Goal: Task Accomplishment & Management: Manage account settings

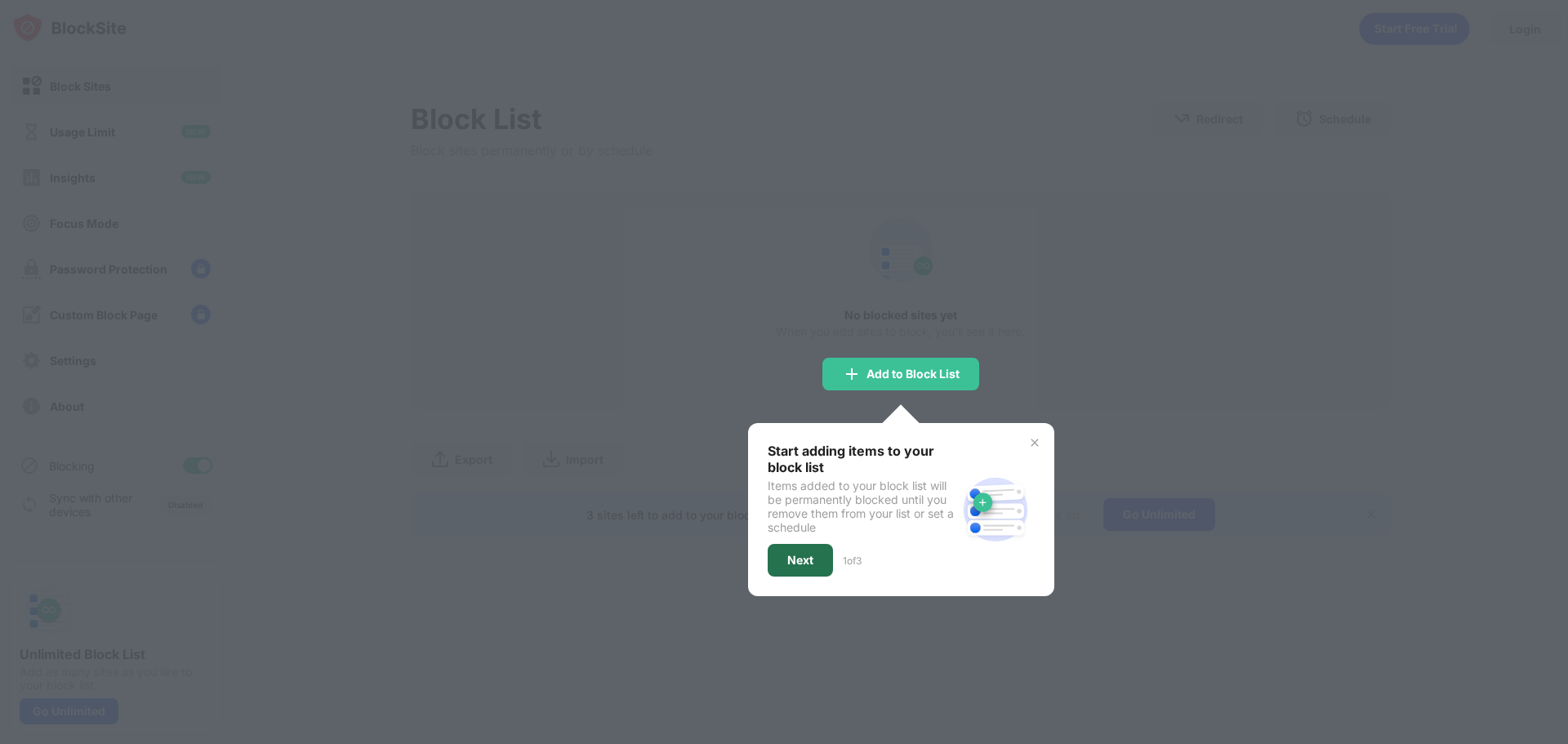
click at [810, 559] on div "Next" at bounding box center [801, 559] width 26 height 13
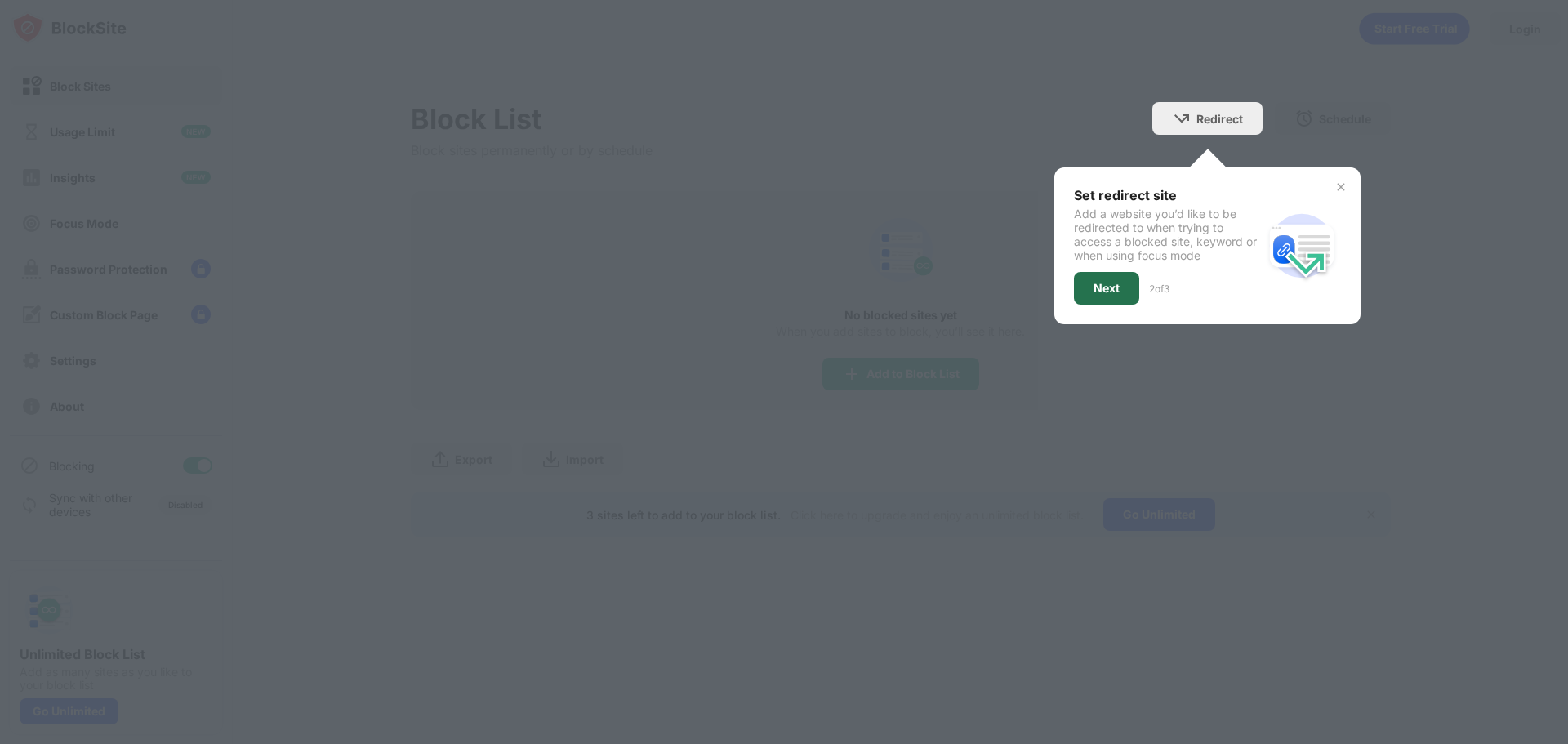
click at [1109, 289] on div "Next" at bounding box center [1107, 288] width 26 height 13
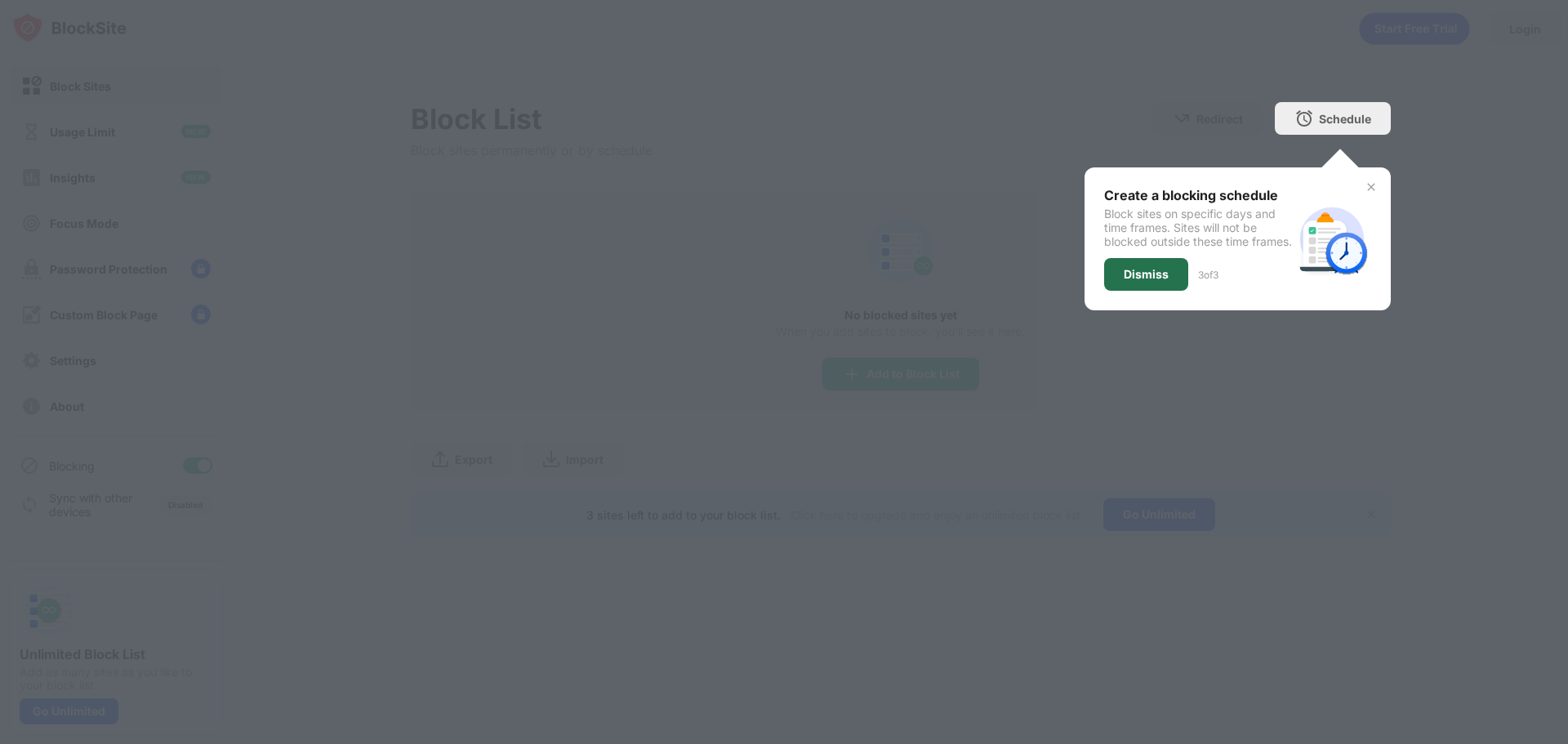
click at [1148, 290] on div "Dismiss" at bounding box center [1146, 275] width 85 height 33
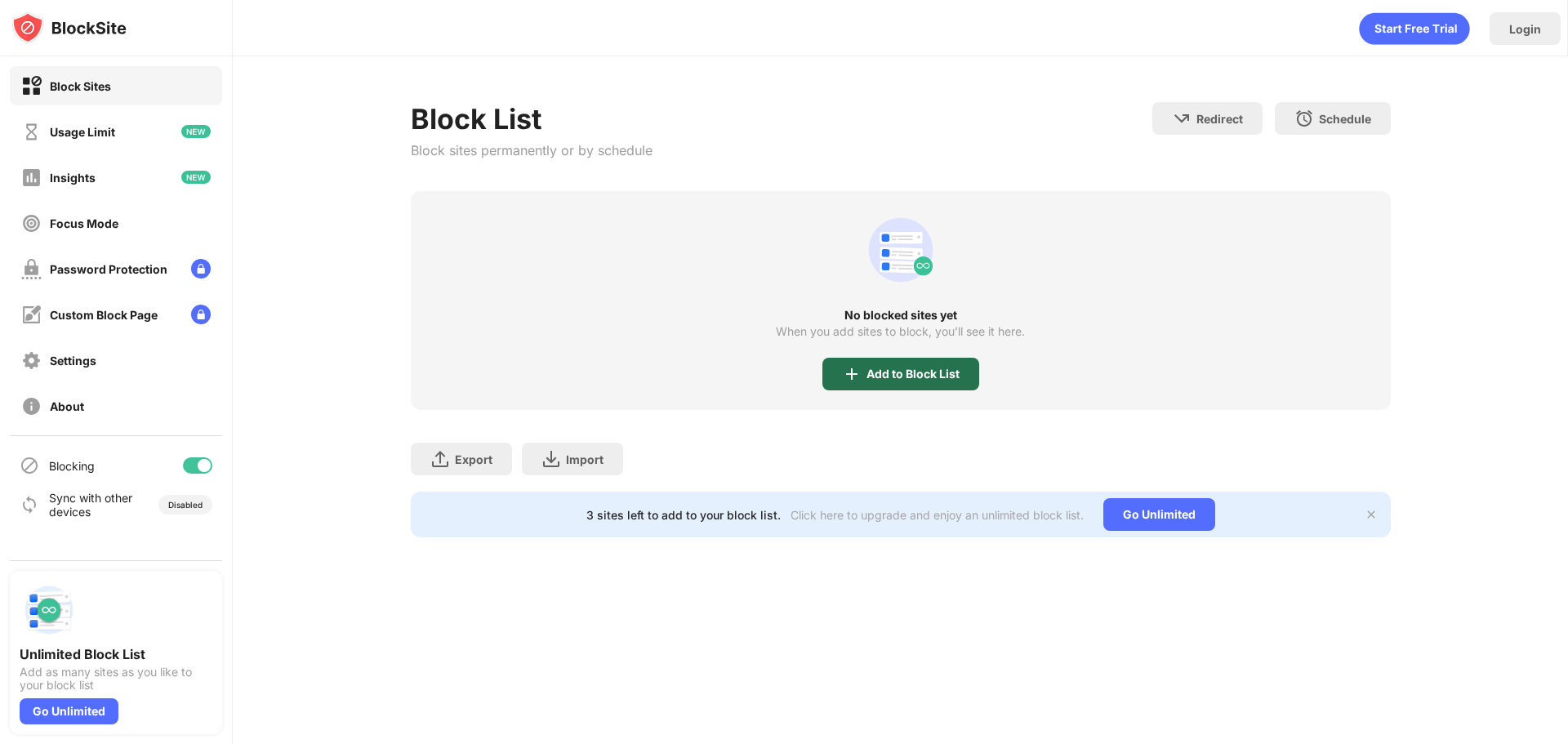
click at [903, 380] on div "Add to Block List" at bounding box center [901, 374] width 157 height 33
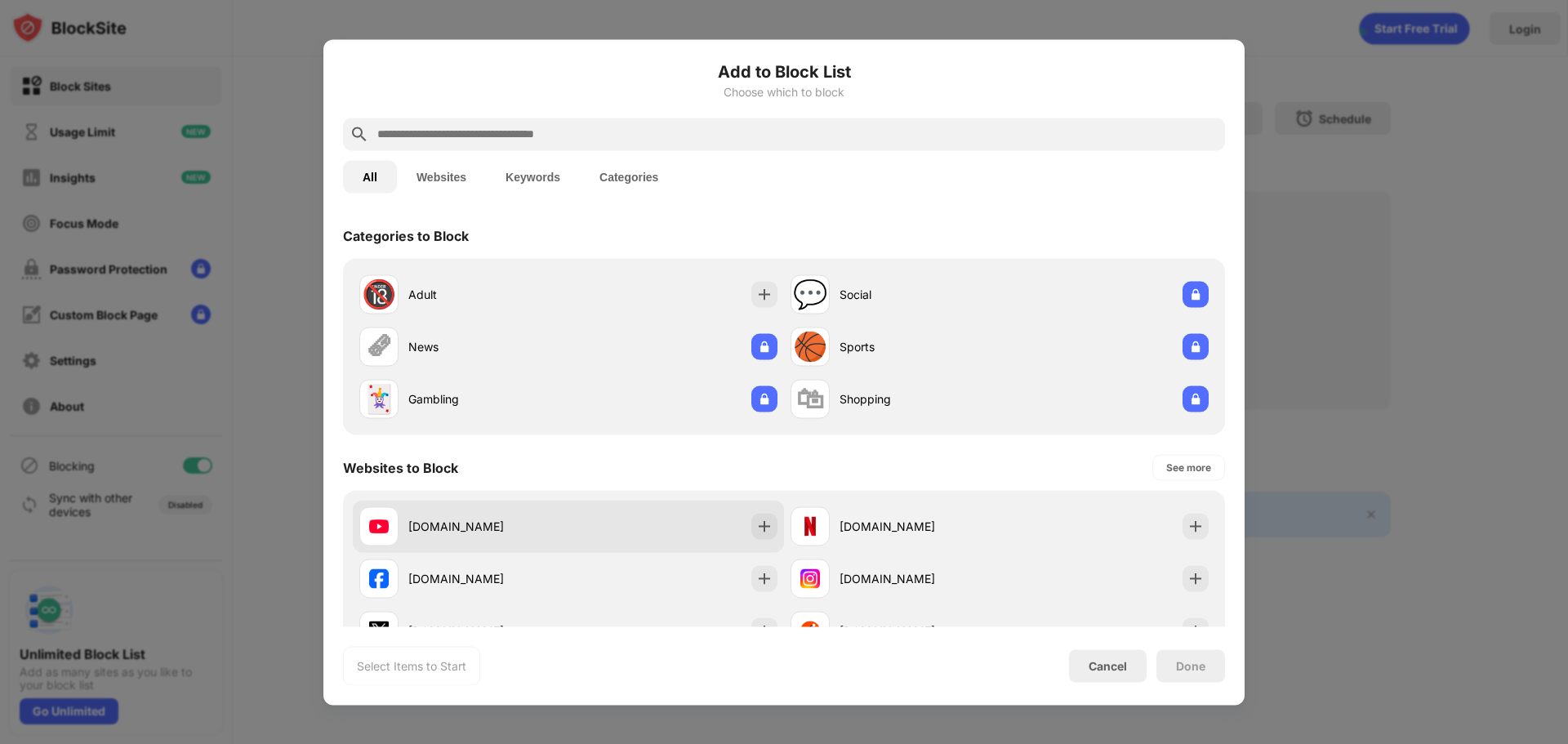
click at [480, 521] on div "[DOMAIN_NAME]" at bounding box center [488, 525] width 160 height 17
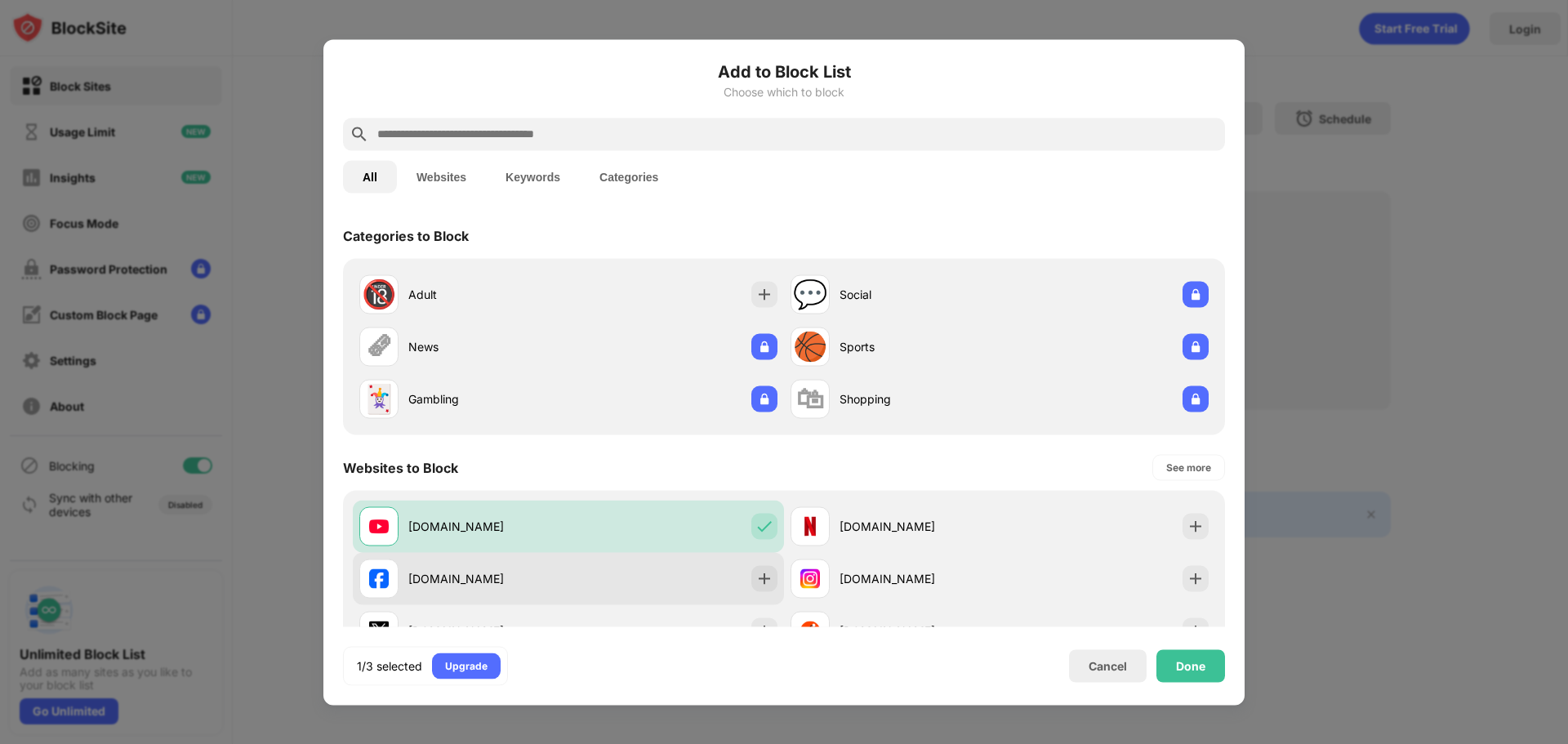
click at [478, 589] on div "[DOMAIN_NAME]" at bounding box center [463, 578] width 209 height 39
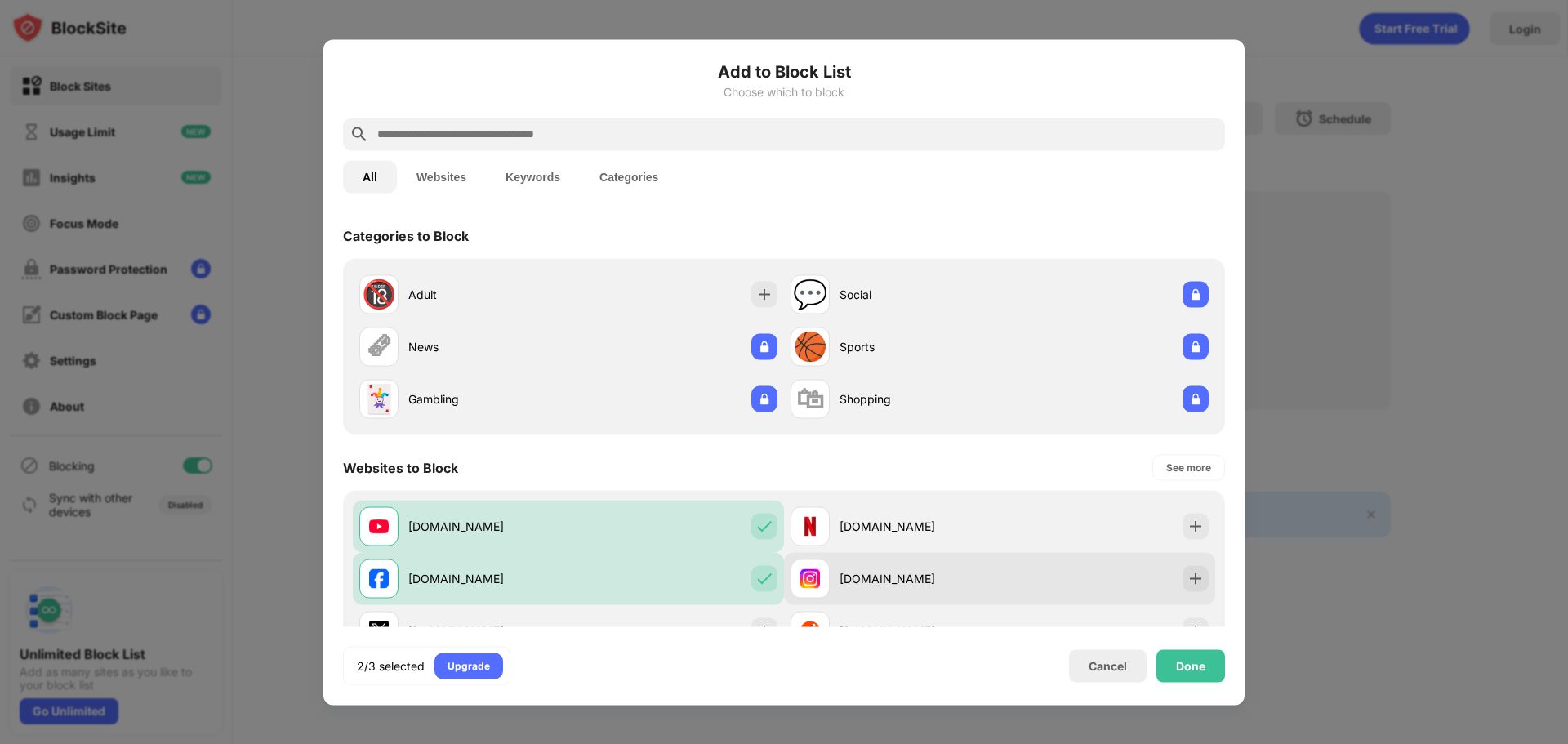
click at [846, 590] on div "[DOMAIN_NAME]" at bounding box center [894, 578] width 209 height 39
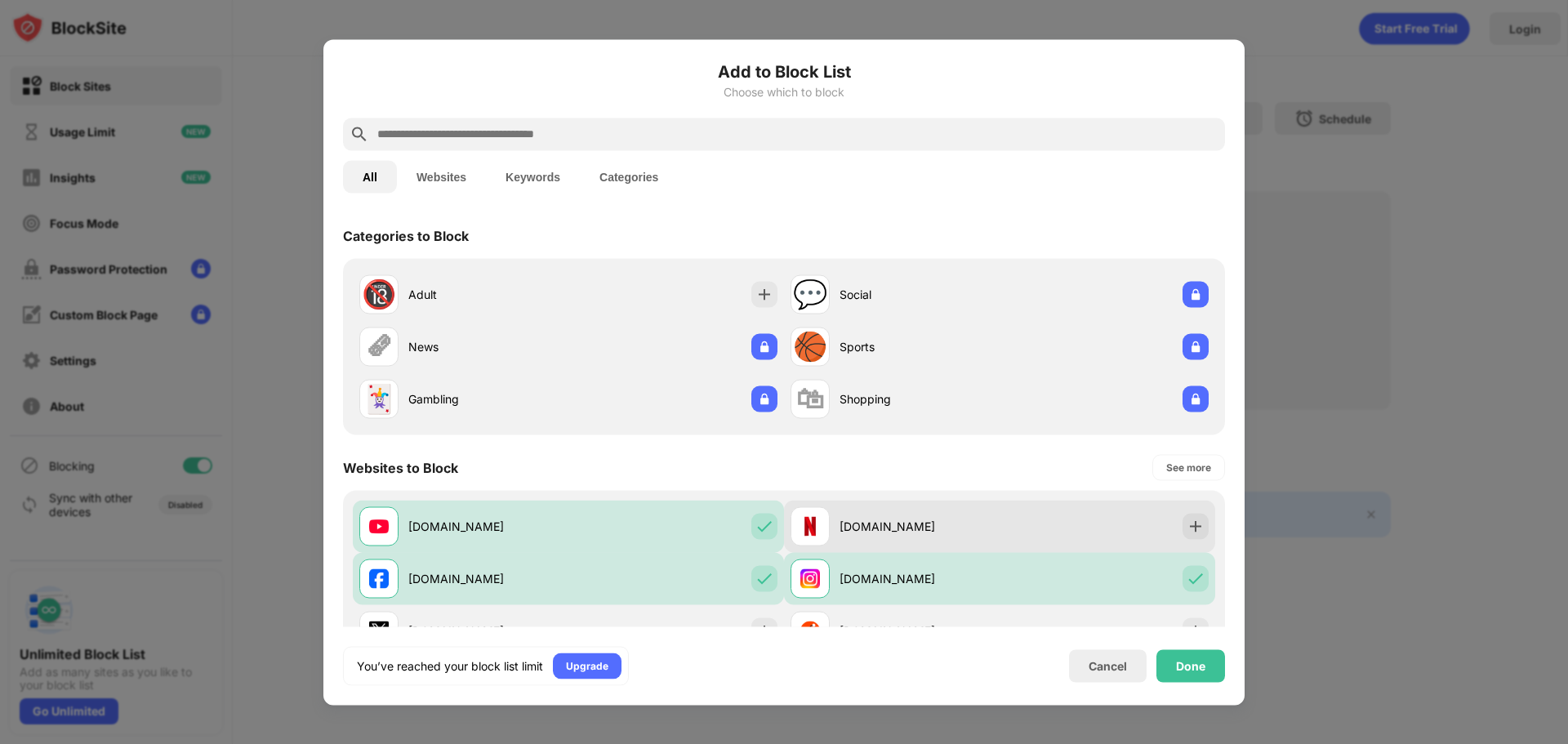
scroll to position [82, 0]
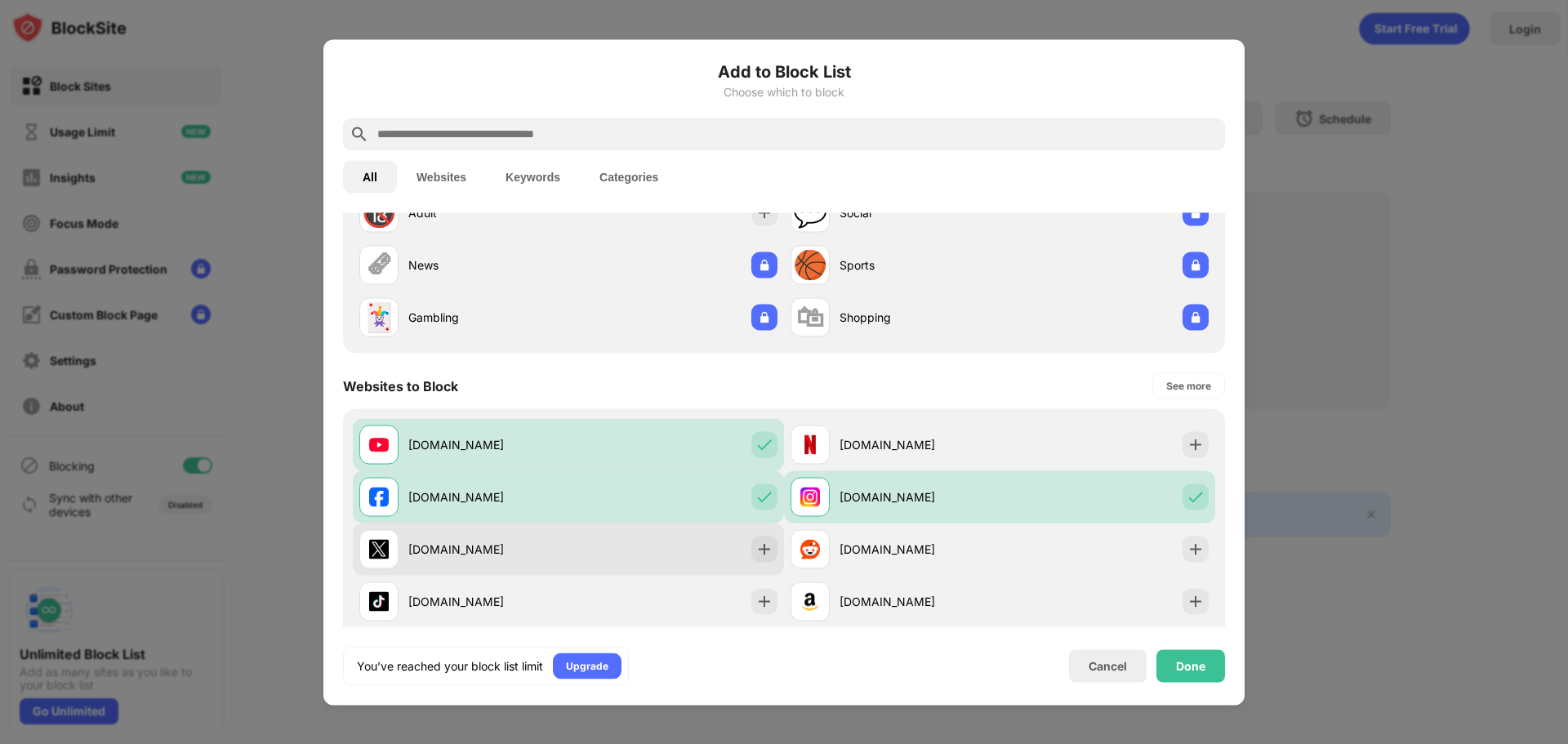
click at [627, 562] on div "[DOMAIN_NAME]" at bounding box center [568, 548] width 431 height 52
click at [429, 545] on div "[DOMAIN_NAME]" at bounding box center [488, 548] width 160 height 17
click at [756, 551] on img at bounding box center [765, 548] width 17 height 17
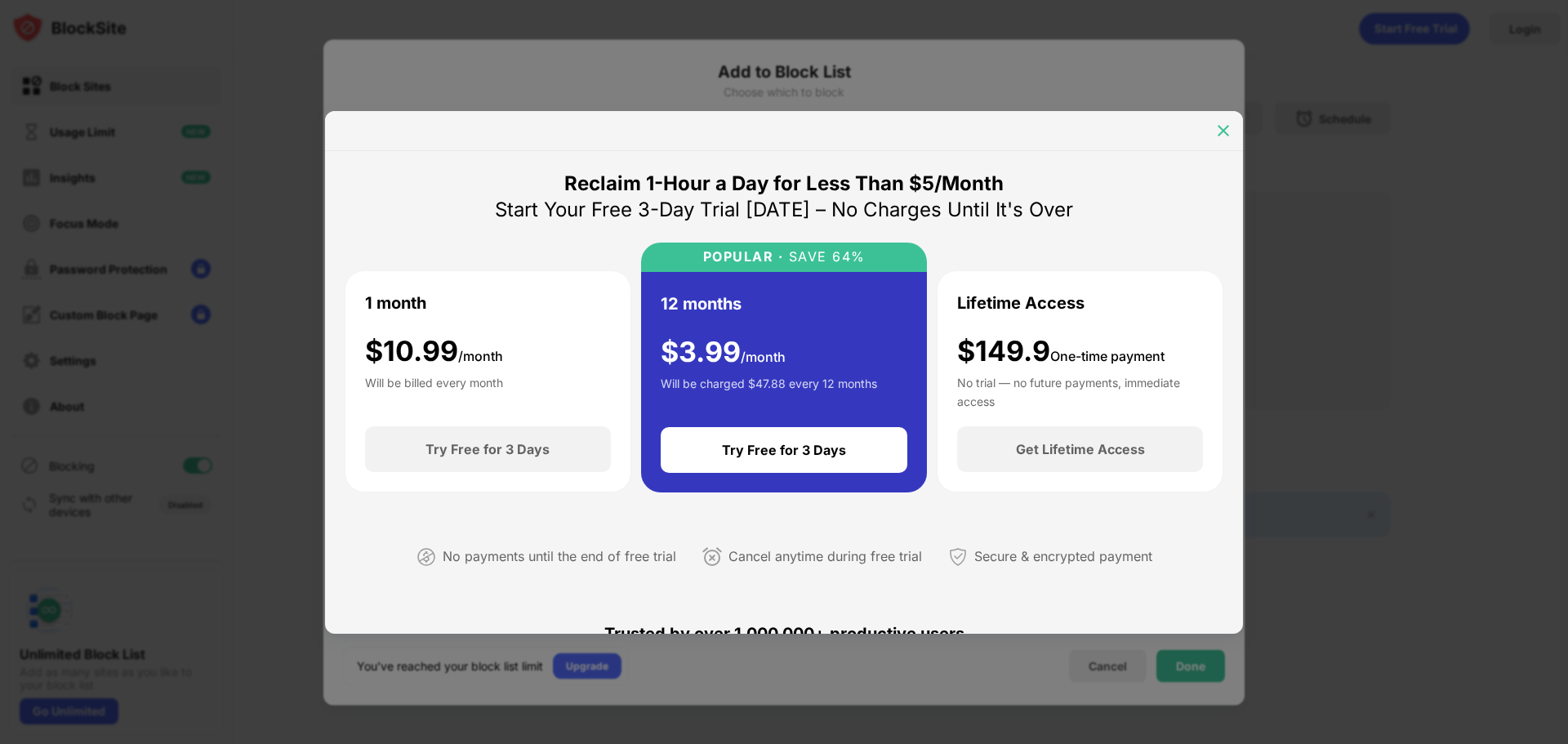
click at [1228, 133] on img at bounding box center [1223, 130] width 17 height 17
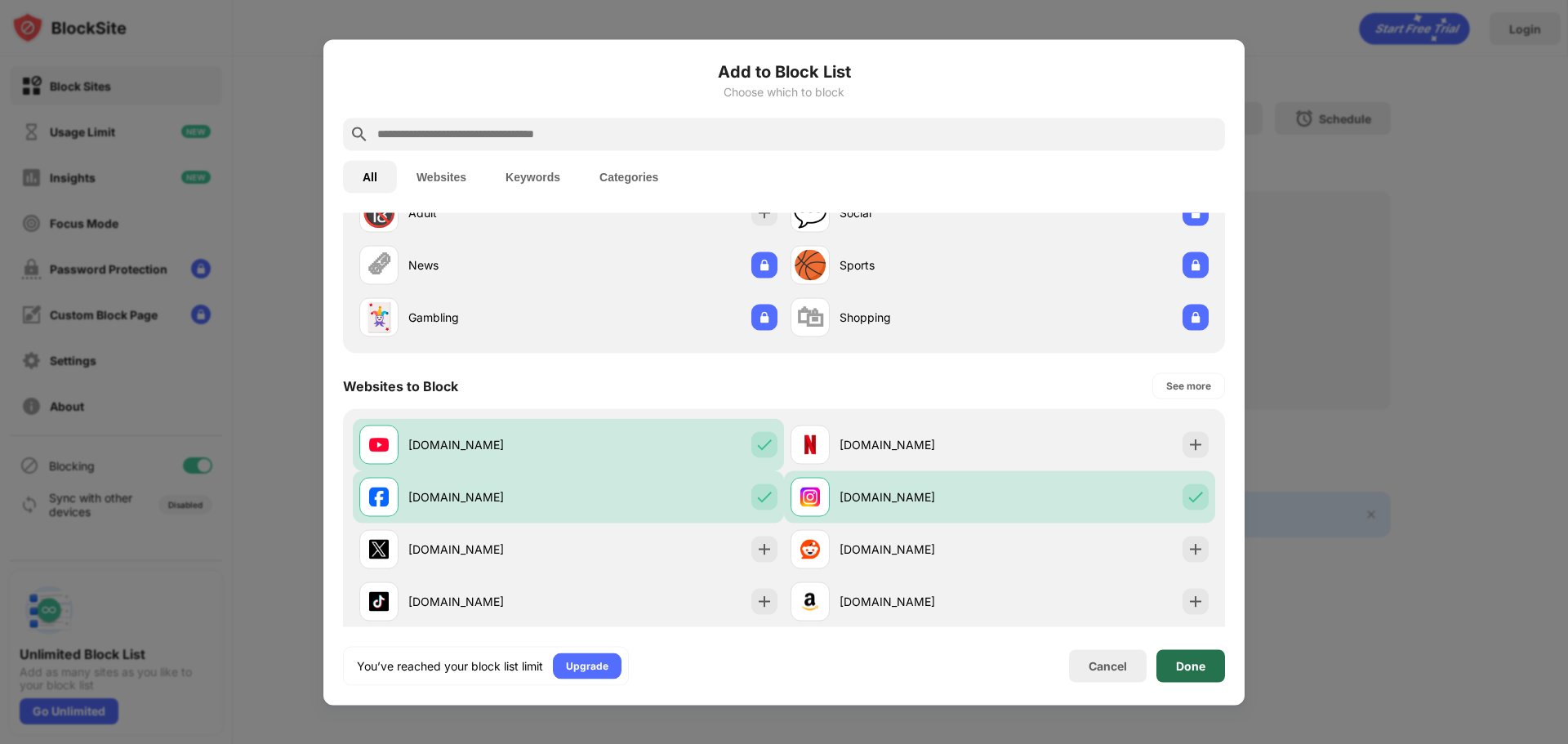
click at [1191, 671] on div "Done" at bounding box center [1190, 665] width 69 height 33
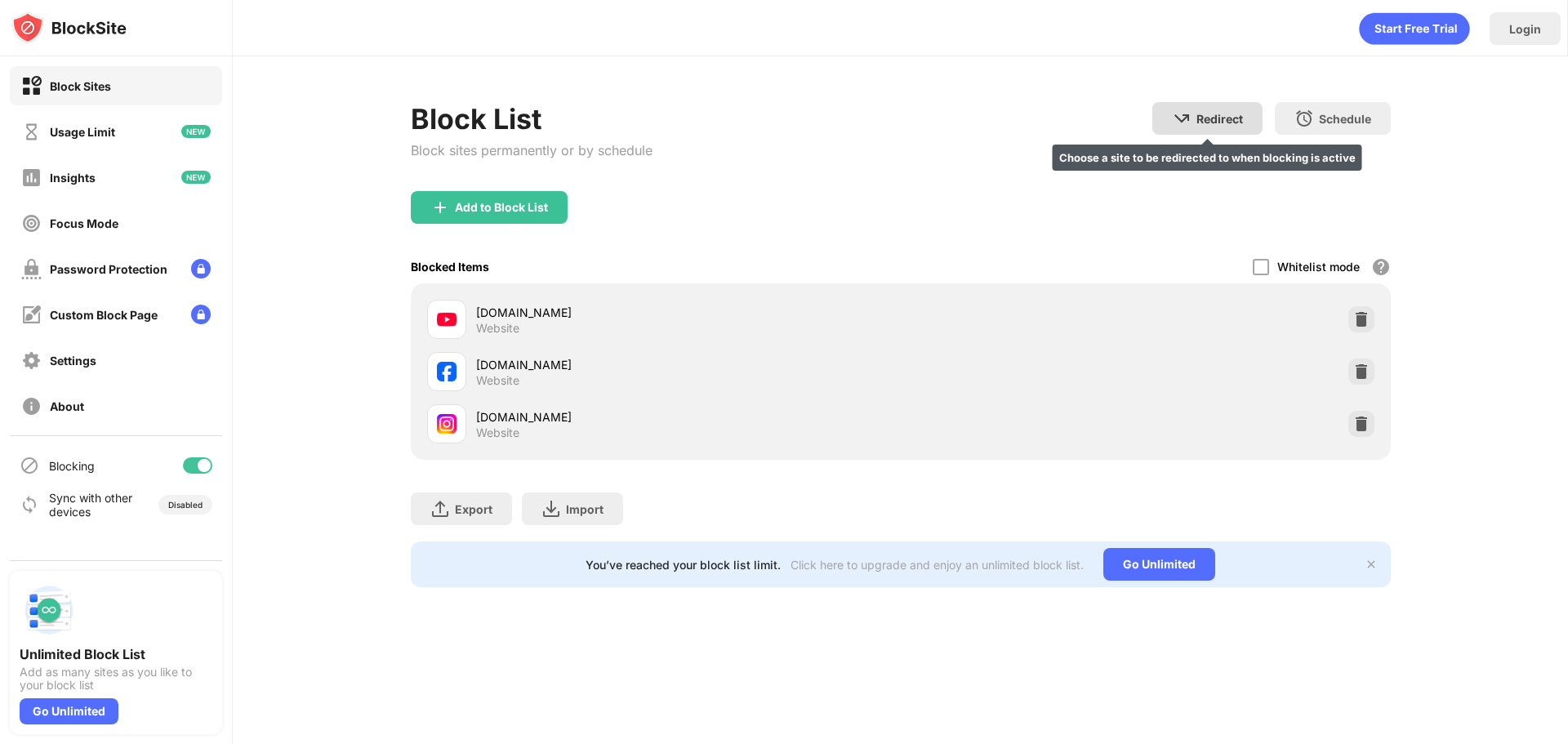
click at [1219, 130] on div "Redirect Choose a site to be redirected to when blocking is active" at bounding box center [1208, 118] width 110 height 33
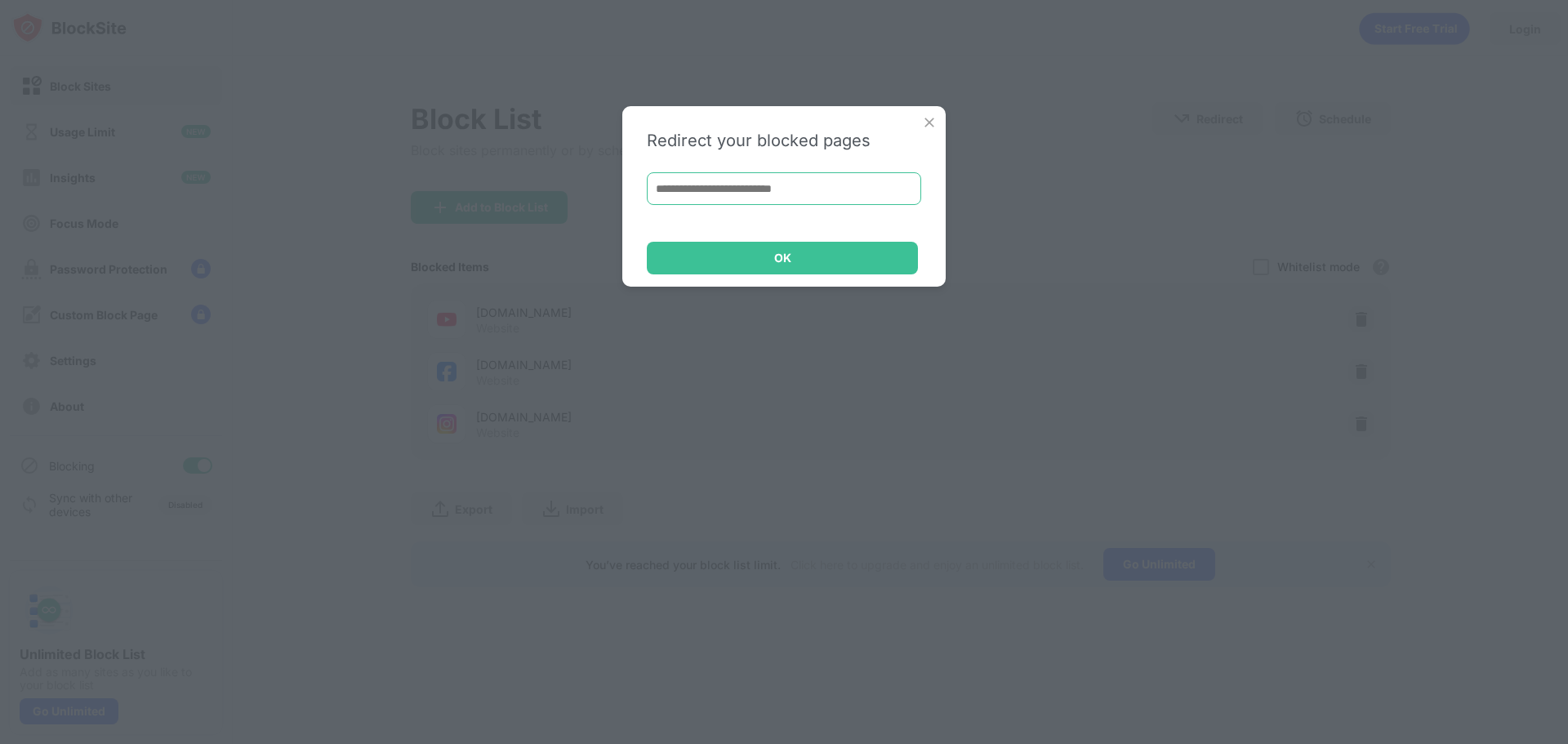
click at [795, 185] on input at bounding box center [784, 188] width 275 height 33
type input "*"
click at [781, 179] on input at bounding box center [784, 188] width 275 height 33
paste input "**********"
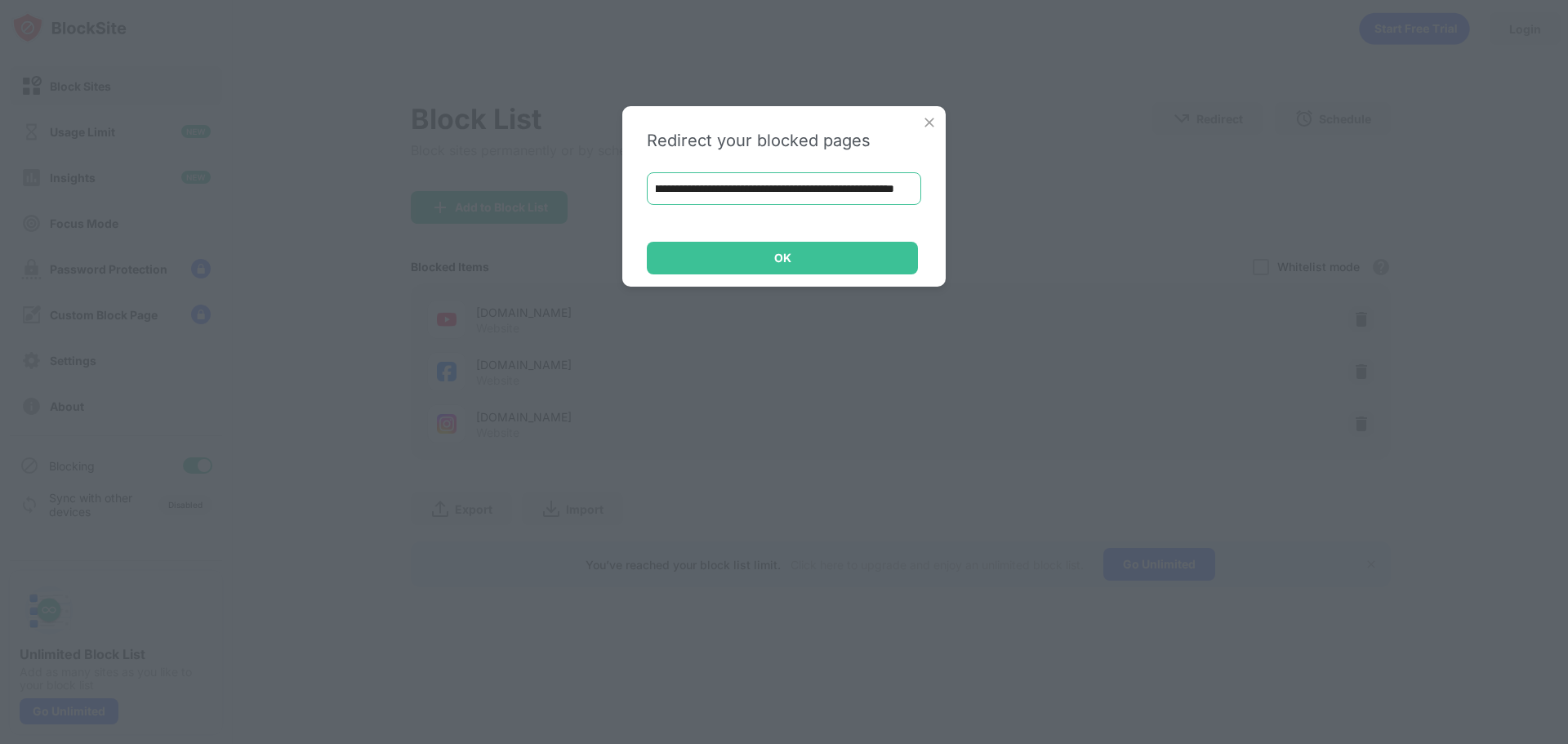
type input "**********"
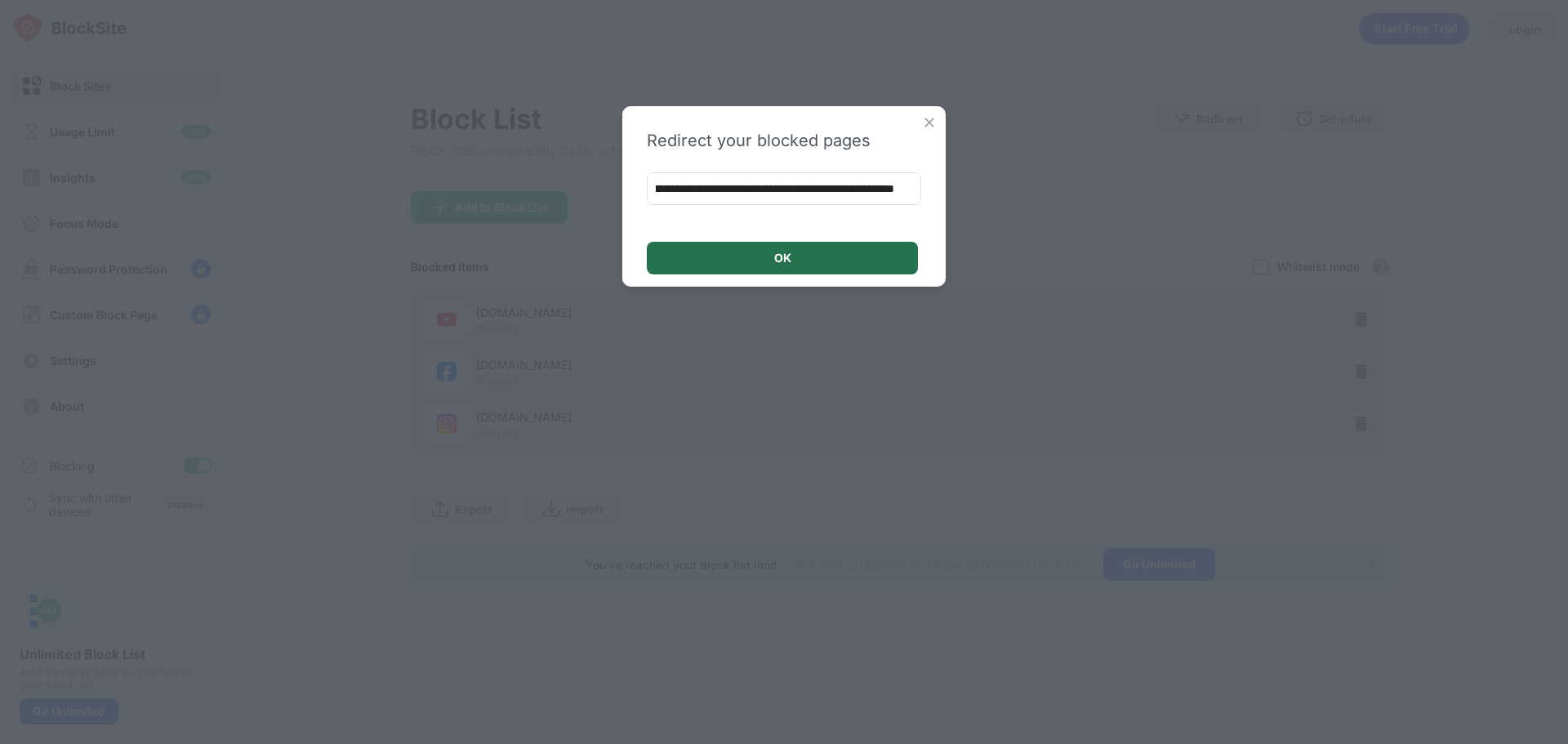
scroll to position [0, 0]
click at [821, 263] on div "OK" at bounding box center [782, 258] width 271 height 33
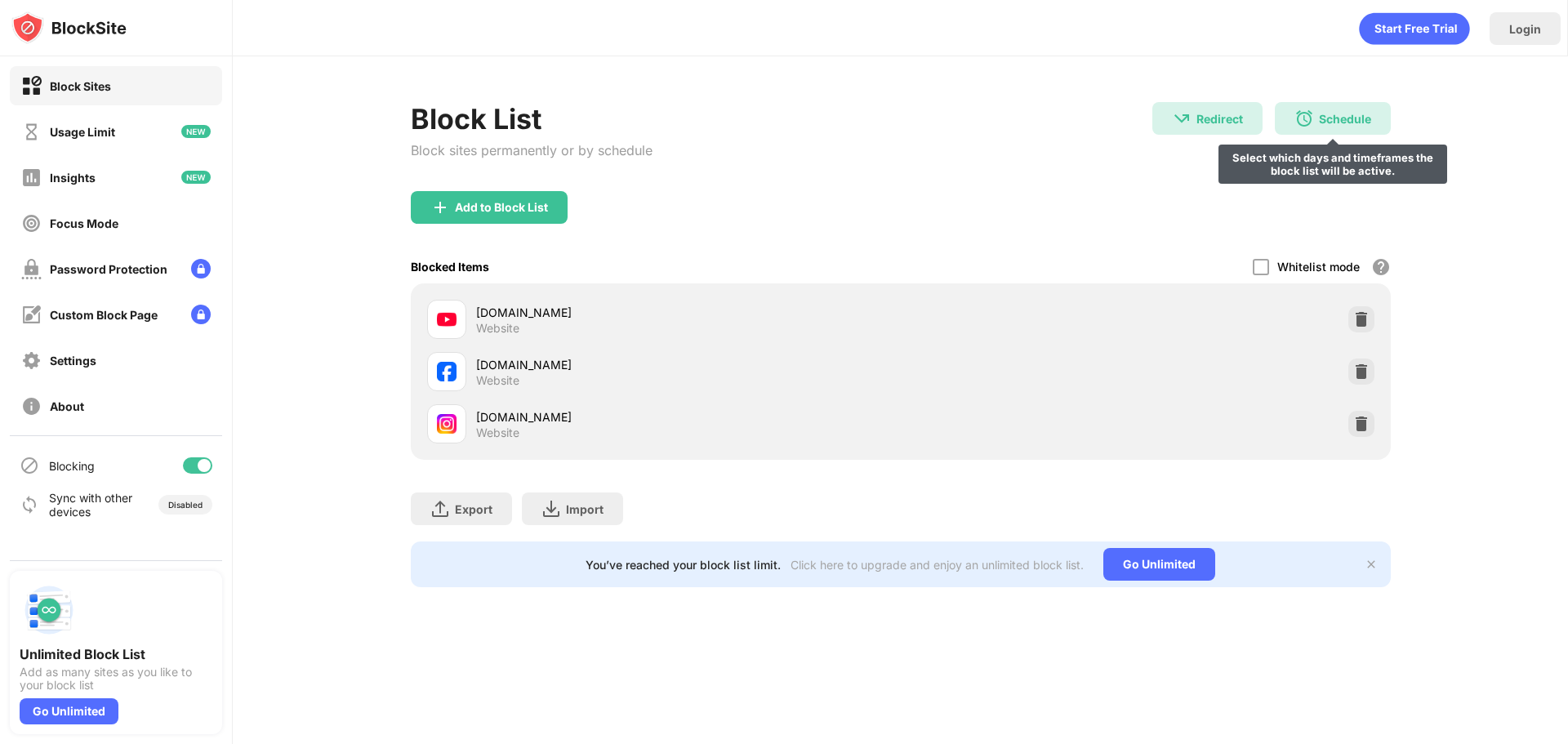
click at [1370, 118] on div "Schedule" at bounding box center [1345, 118] width 52 height 14
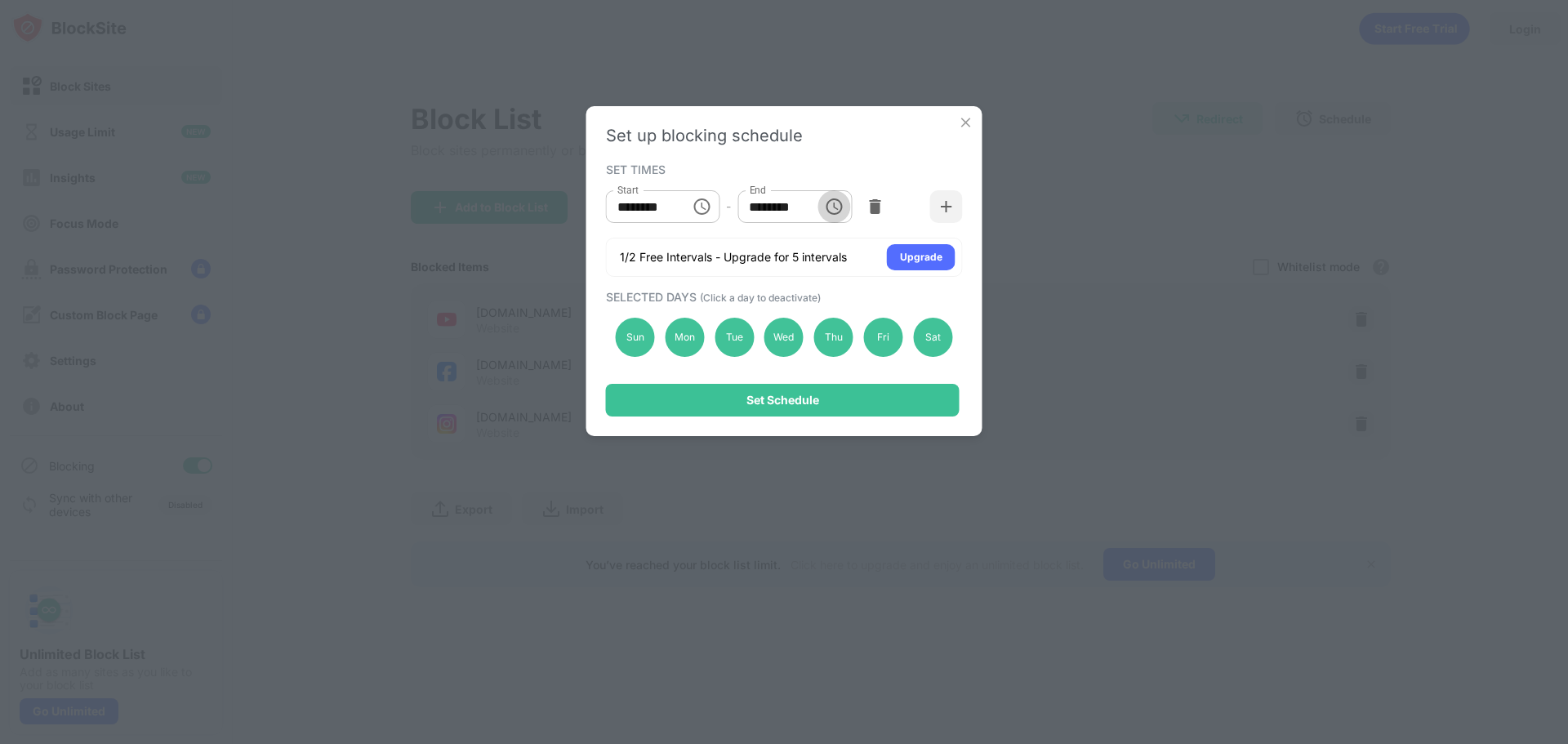
click at [832, 212] on icon "Choose time, selected time is 1:00 PM" at bounding box center [834, 206] width 19 height 19
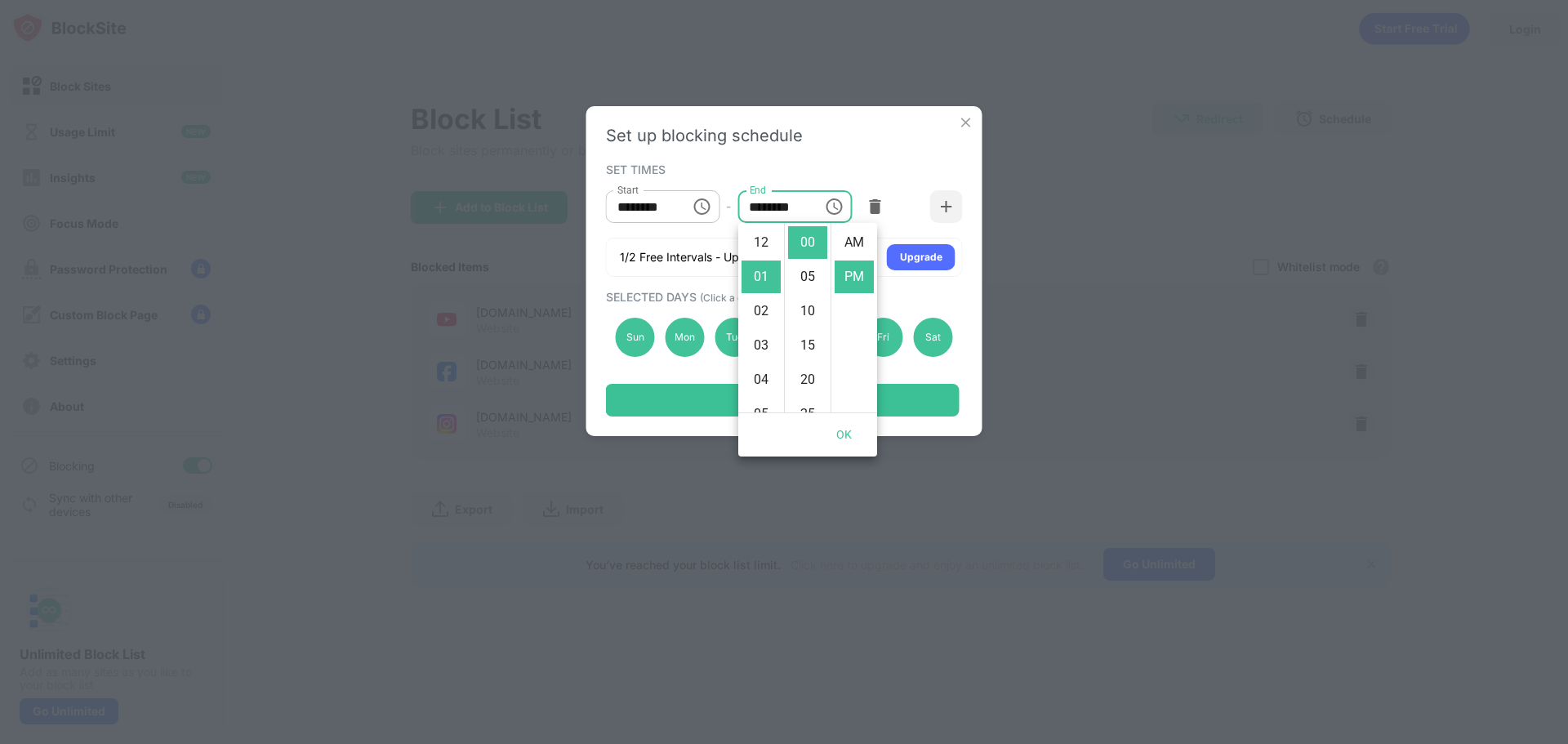
scroll to position [34, 0]
click at [759, 309] on li "03" at bounding box center [761, 311] width 40 height 33
click at [852, 435] on button "OK" at bounding box center [844, 434] width 52 height 30
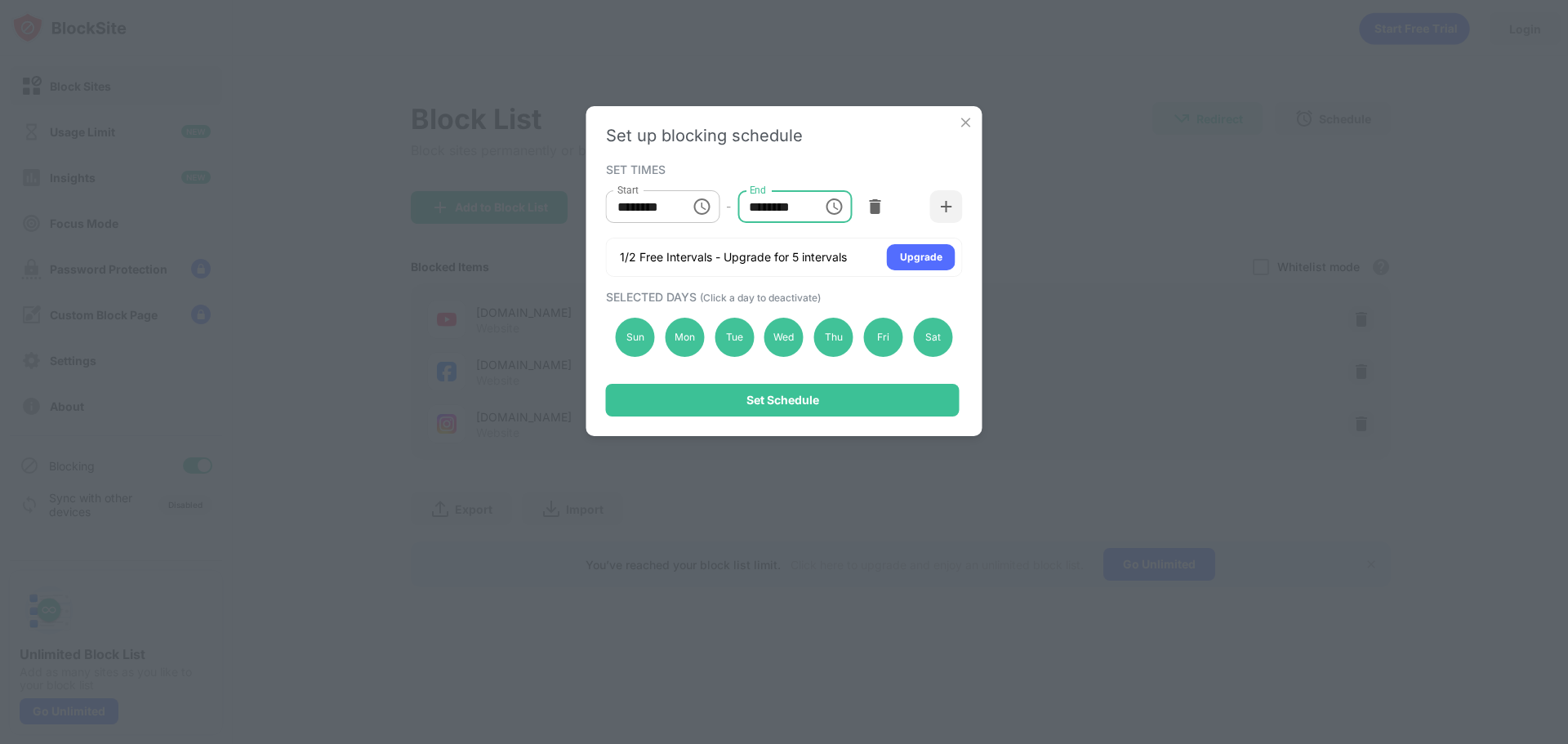
click at [787, 214] on input "********" at bounding box center [774, 207] width 74 height 33
click at [836, 205] on icon "Choose time, selected time is 3:00 PM" at bounding box center [834, 206] width 19 height 19
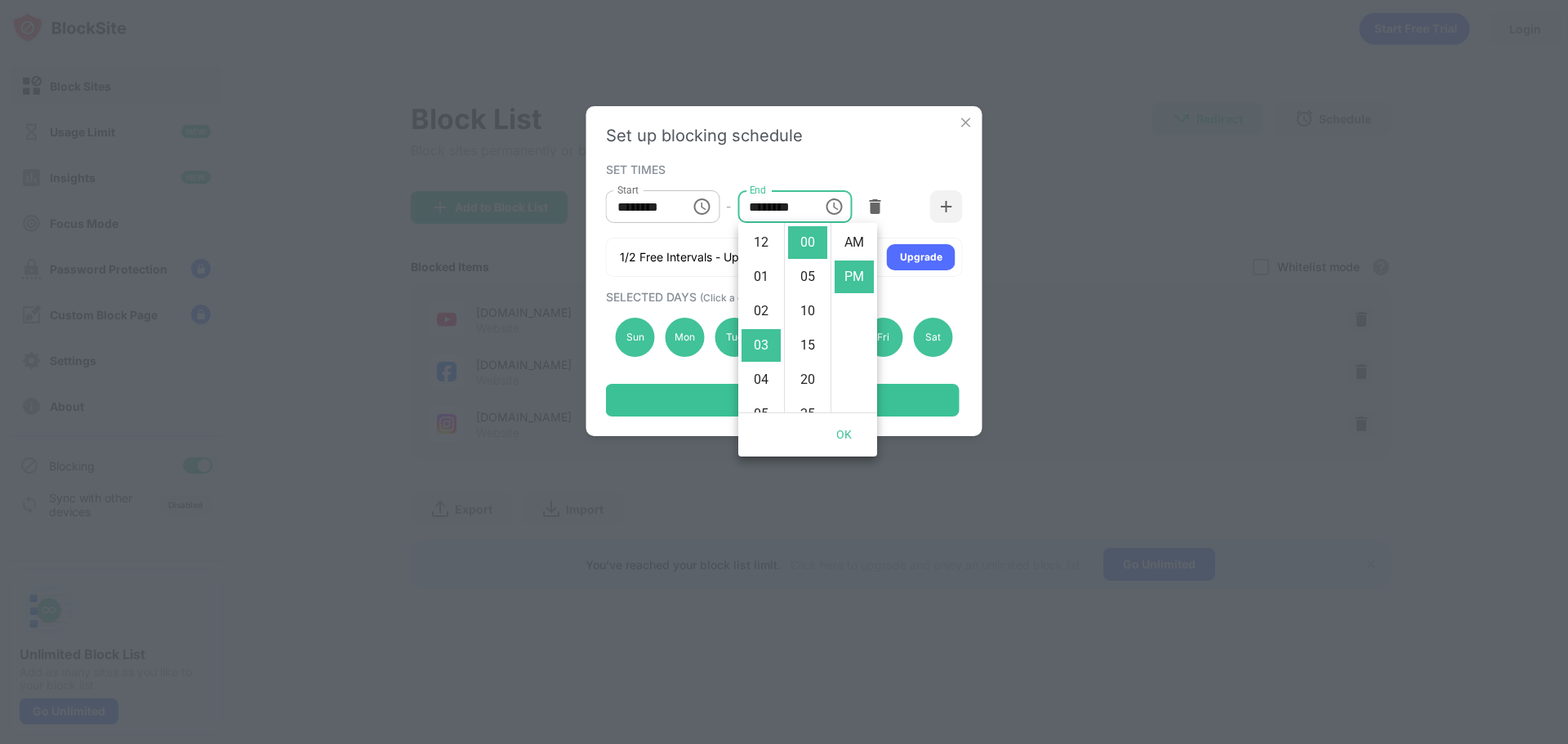
scroll to position [34, 0]
click at [768, 310] on li "05" at bounding box center [761, 311] width 40 height 33
type input "********"
click at [835, 435] on button "OK" at bounding box center [844, 434] width 52 height 30
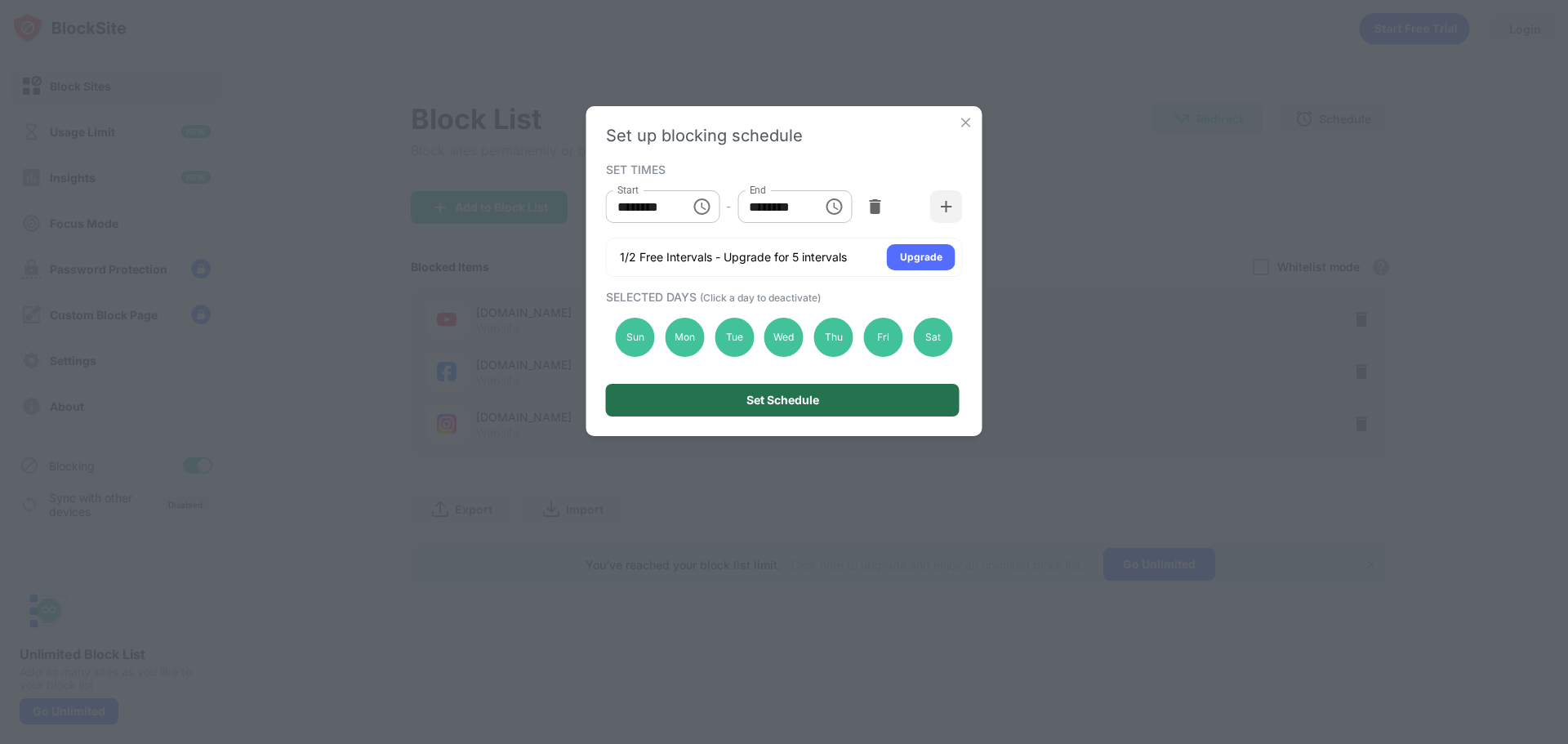
click at [801, 389] on div "Set Schedule" at bounding box center [782, 400] width 354 height 33
